Goal: Task Accomplishment & Management: Complete application form

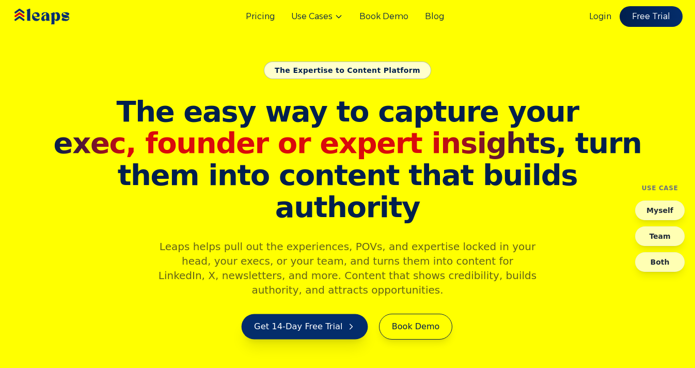
click at [307, 314] on link "Get 14-Day Free Trial" at bounding box center [304, 326] width 127 height 25
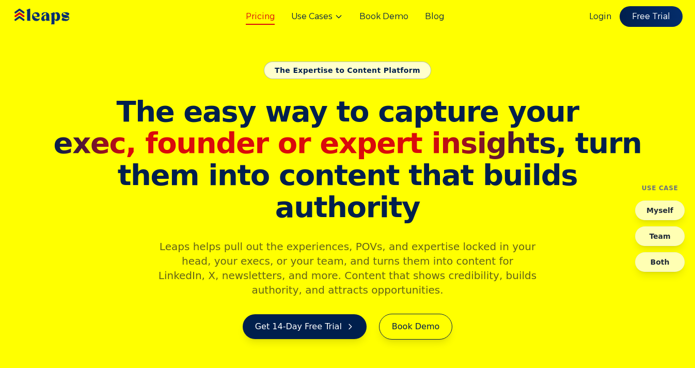
click at [262, 17] on link "Pricing" at bounding box center [260, 16] width 29 height 12
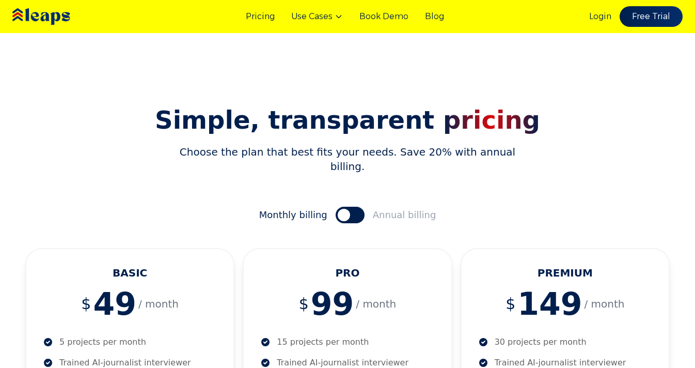
click at [44, 20] on img at bounding box center [56, 17] width 92 height 32
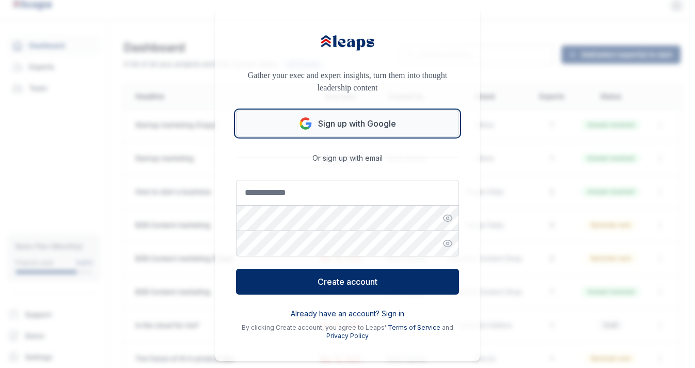
click at [364, 121] on button "Sign up with Google" at bounding box center [347, 124] width 223 height 26
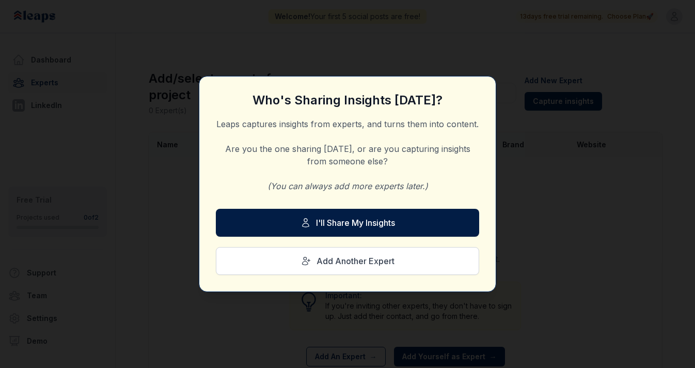
click at [329, 218] on button "I'll Share My Insights" at bounding box center [347, 223] width 263 height 28
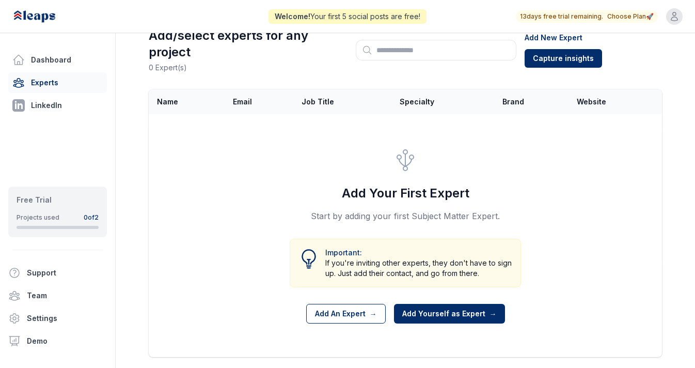
scroll to position [45, 0]
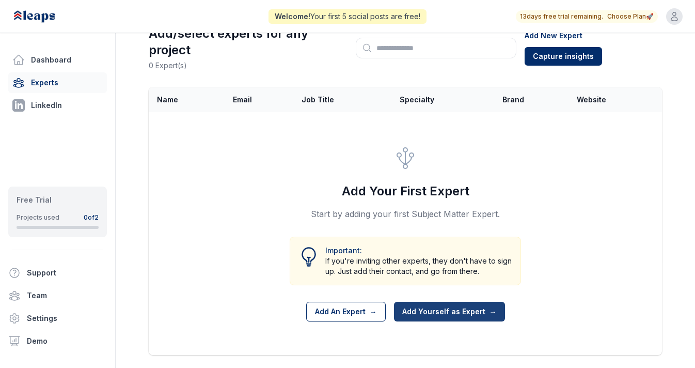
click at [415, 307] on button "Add Yourself as Expert →" at bounding box center [449, 312] width 111 height 20
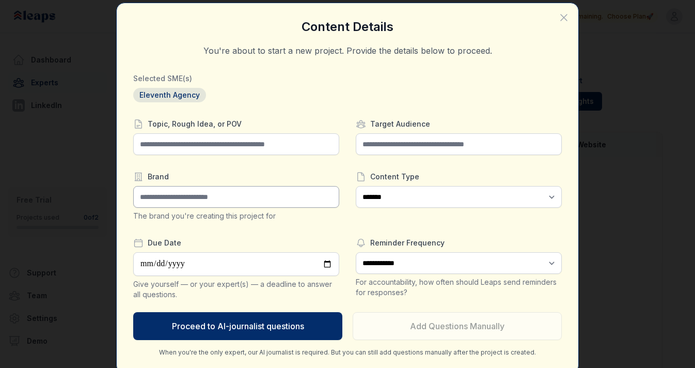
scroll to position [0, 0]
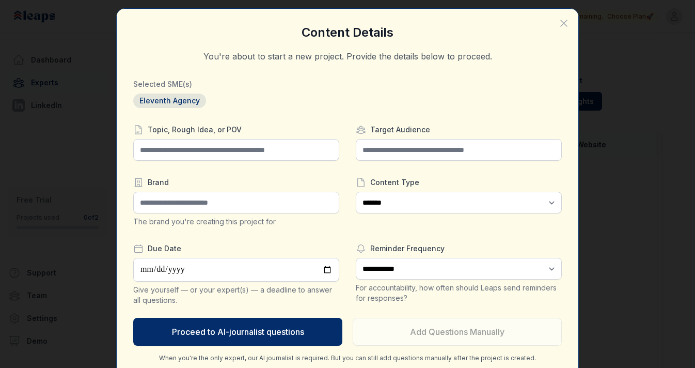
click at [169, 100] on span "Eleventh Agency" at bounding box center [169, 101] width 73 height 14
click at [564, 23] on icon "button" at bounding box center [564, 23] width 6 height 6
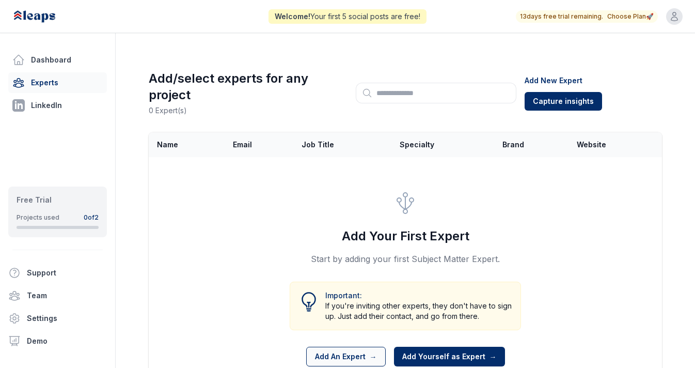
click at [343, 357] on button "Add An Expert →" at bounding box center [346, 357] width 80 height 20
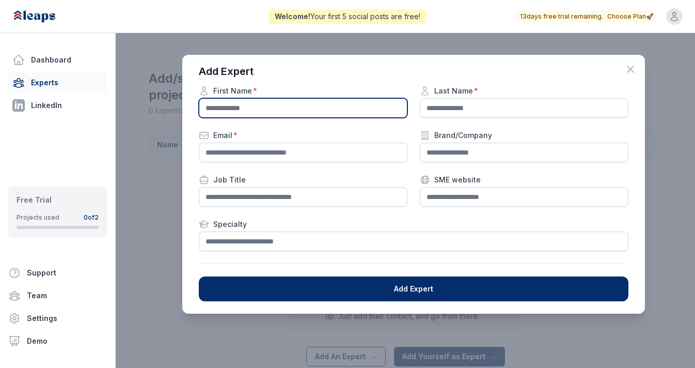
click at [337, 107] on input "text" at bounding box center [303, 108] width 209 height 20
type input "******"
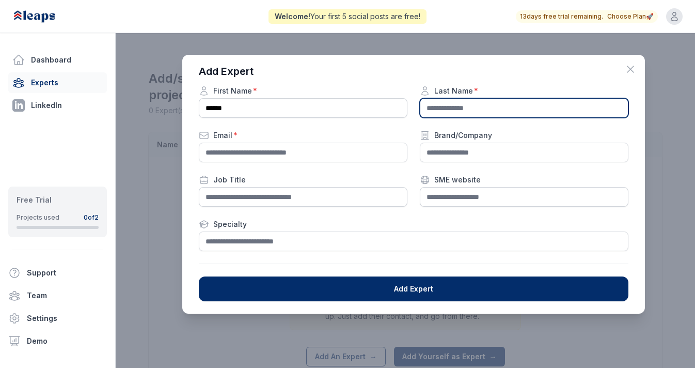
click at [538, 107] on input "text" at bounding box center [524, 108] width 209 height 20
type input "*******"
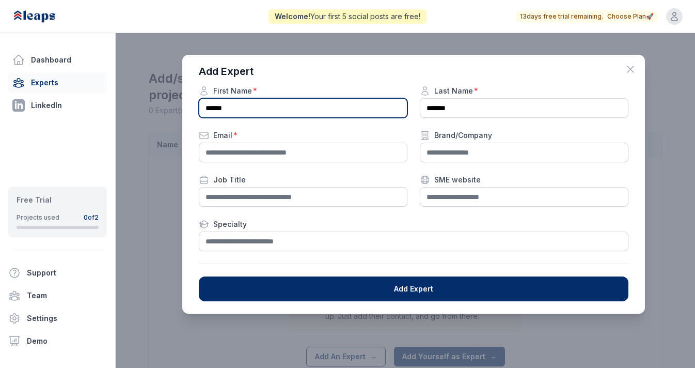
click at [308, 112] on input "******" at bounding box center [303, 108] width 209 height 20
click at [634, 67] on icon "button" at bounding box center [631, 69] width 12 height 12
